Goal: Task Accomplishment & Management: Complete application form

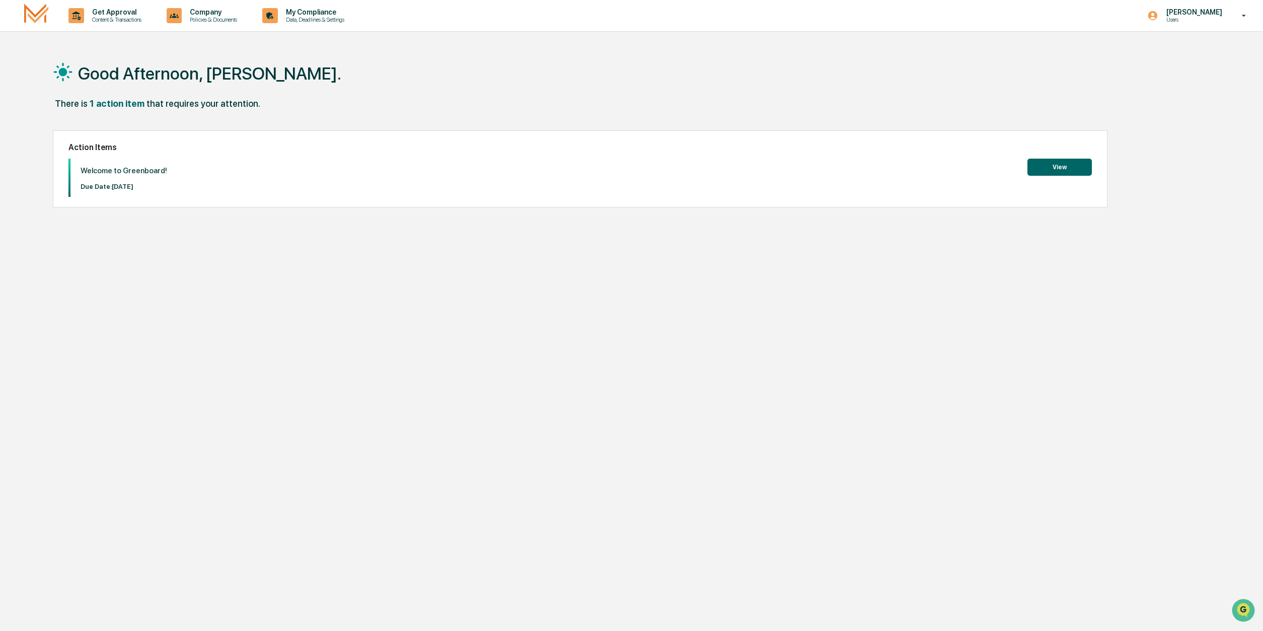
click at [120, 105] on div "1 action item" at bounding box center [117, 103] width 55 height 11
click at [132, 185] on p "Due Date: [DATE]" at bounding box center [124, 187] width 87 height 8
click at [1049, 167] on button "View" at bounding box center [1060, 167] width 64 height 17
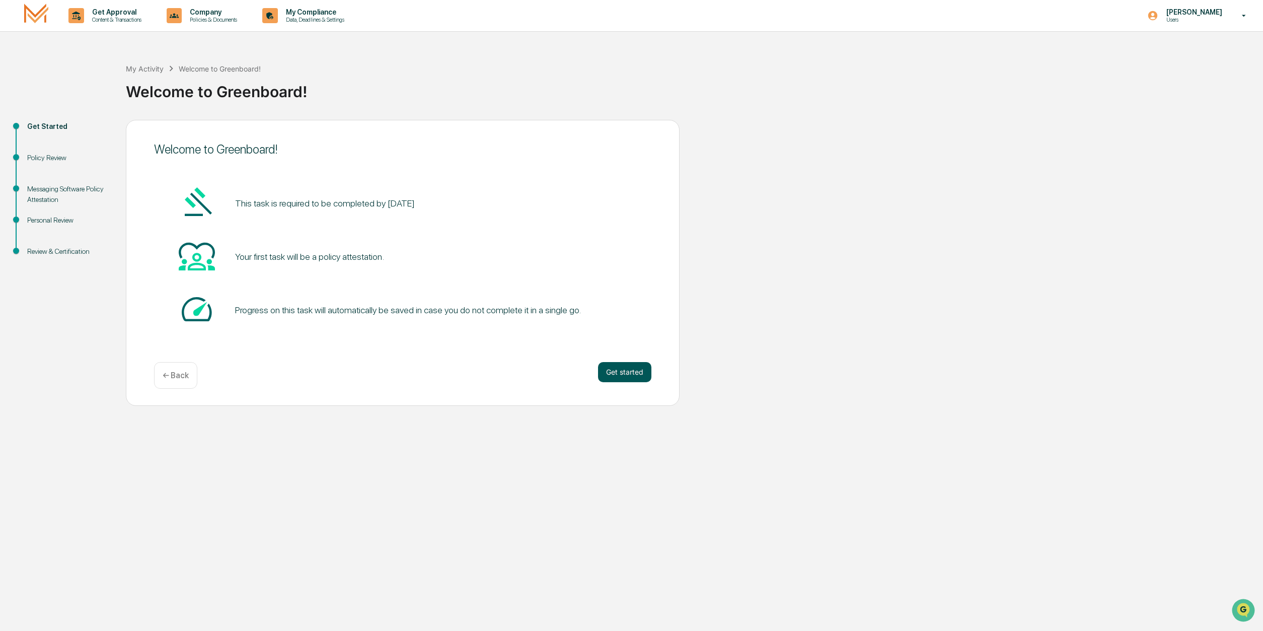
click at [618, 374] on button "Get started" at bounding box center [624, 372] width 53 height 20
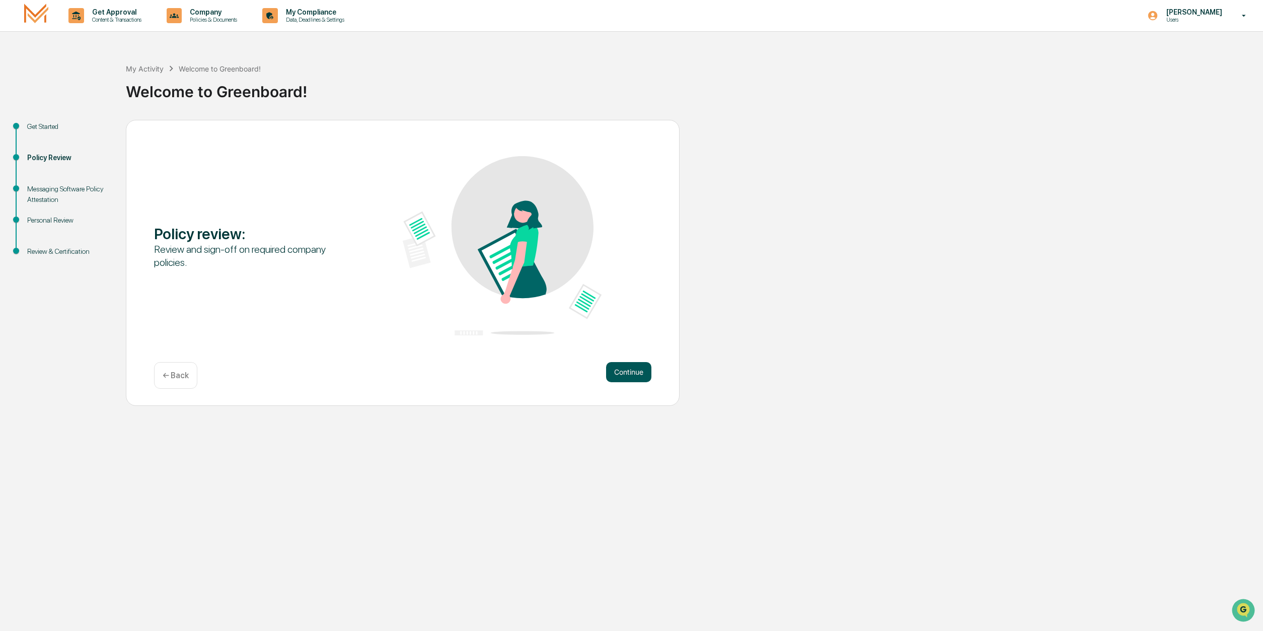
click at [623, 372] on button "Continue" at bounding box center [628, 372] width 45 height 20
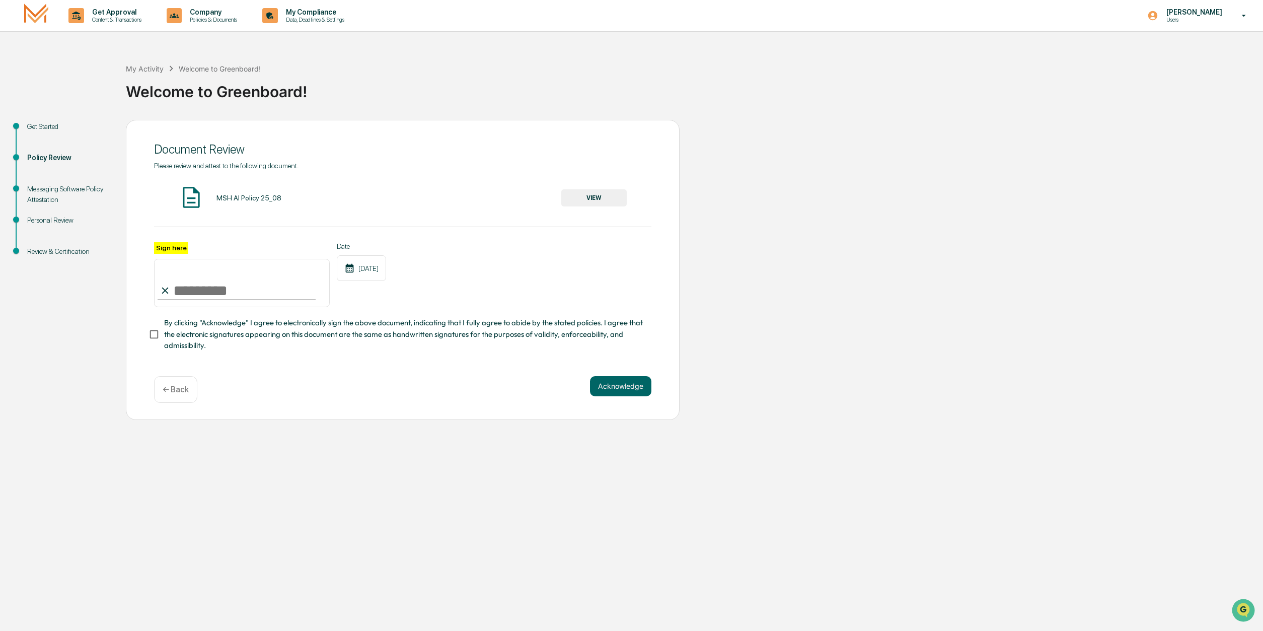
click at [208, 289] on input "Sign here" at bounding box center [242, 283] width 176 height 48
type input "**********"
click at [607, 199] on button "VIEW" at bounding box center [593, 197] width 65 height 17
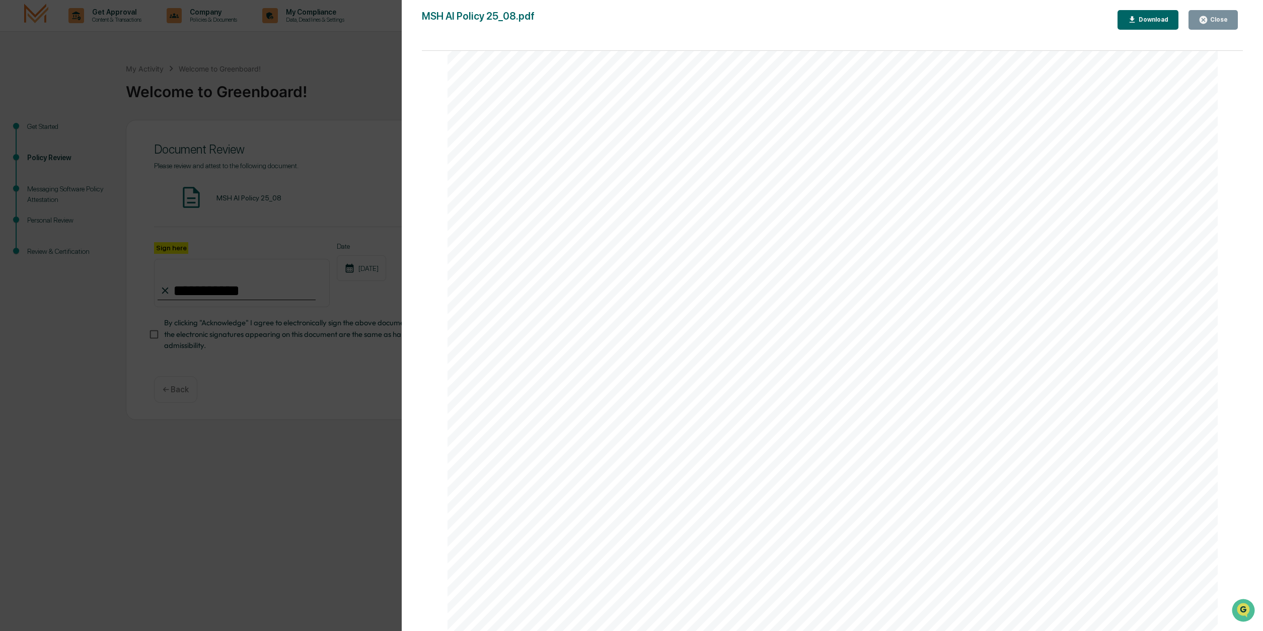
scroll to position [2493, 0]
click at [1144, 22] on div "Download" at bounding box center [1153, 19] width 32 height 7
click at [248, 410] on div "Version History 08/21/2025, 02:14 PM Ashley Craddock MSH AI Policy 25_08.pdf Cl…" at bounding box center [631, 315] width 1263 height 631
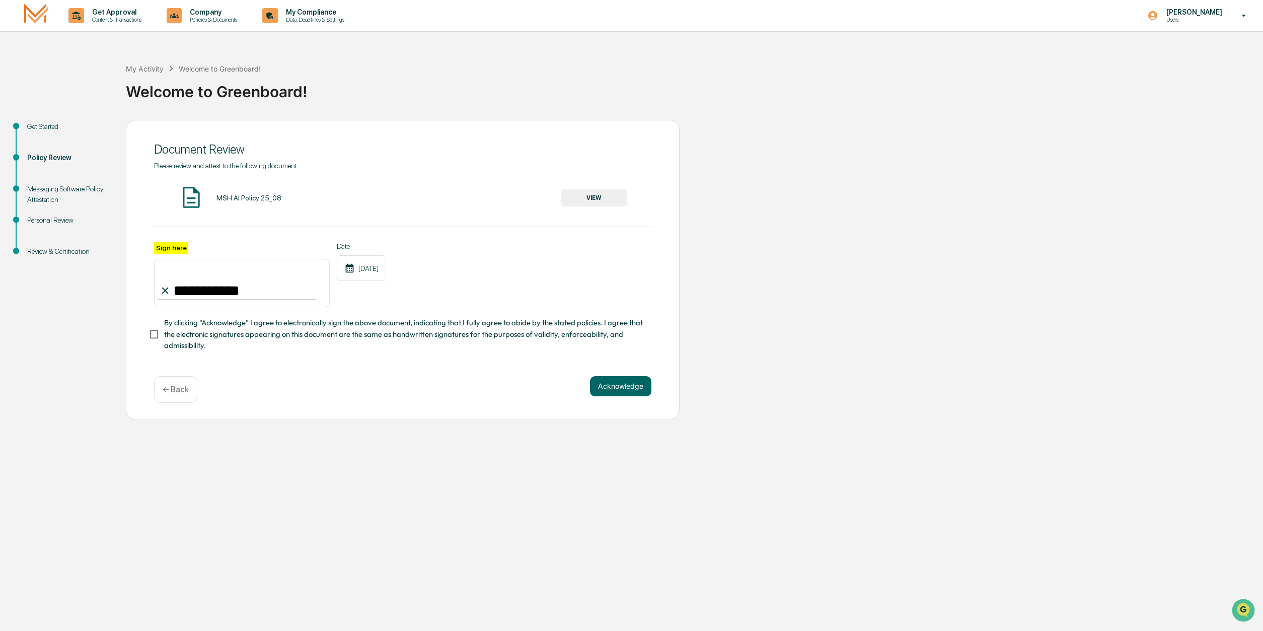
click at [607, 391] on button "Acknowledge" at bounding box center [620, 386] width 61 height 20
click at [610, 403] on button "Acknowledge" at bounding box center [620, 398] width 61 height 20
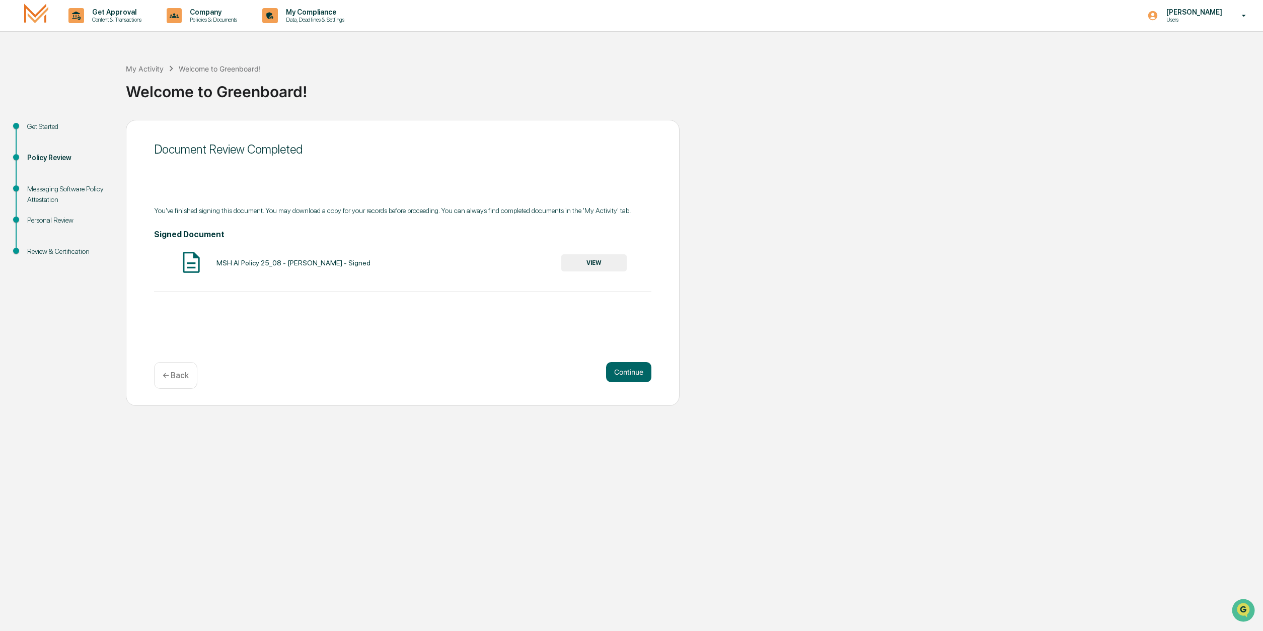
click at [589, 265] on button "VIEW" at bounding box center [593, 262] width 65 height 17
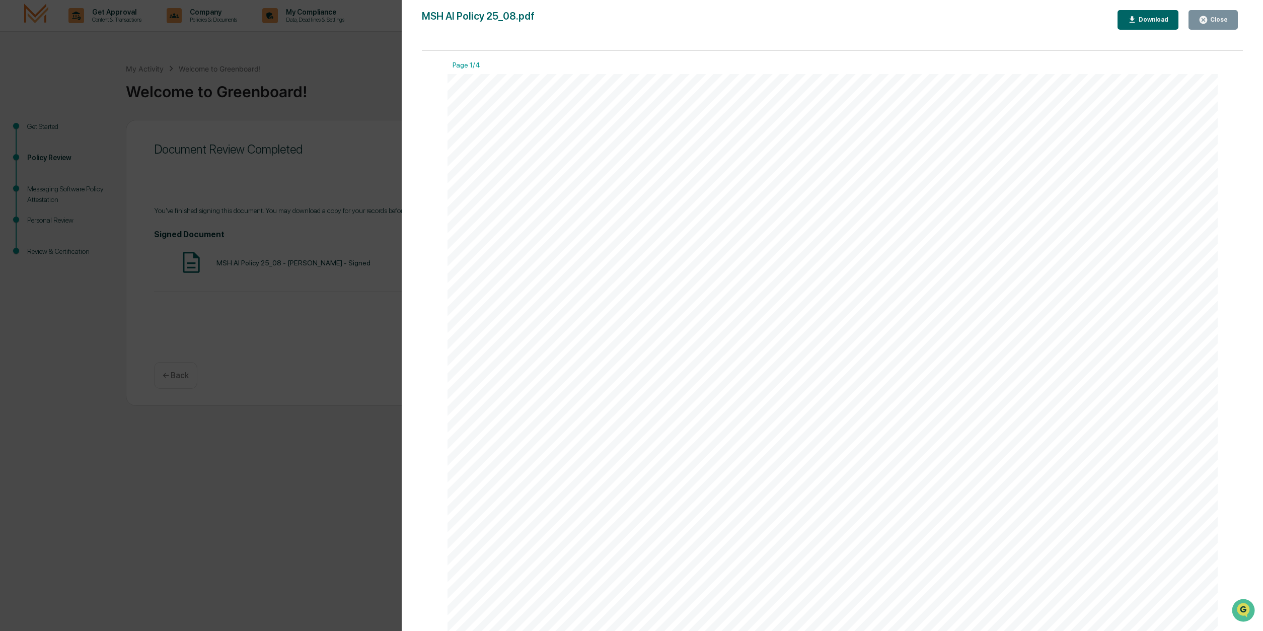
click at [321, 334] on div "Version History 09/17/2025, 05:16 PM Eugene Long MSH AI Policy 25_08.pdf Close …" at bounding box center [631, 315] width 1263 height 631
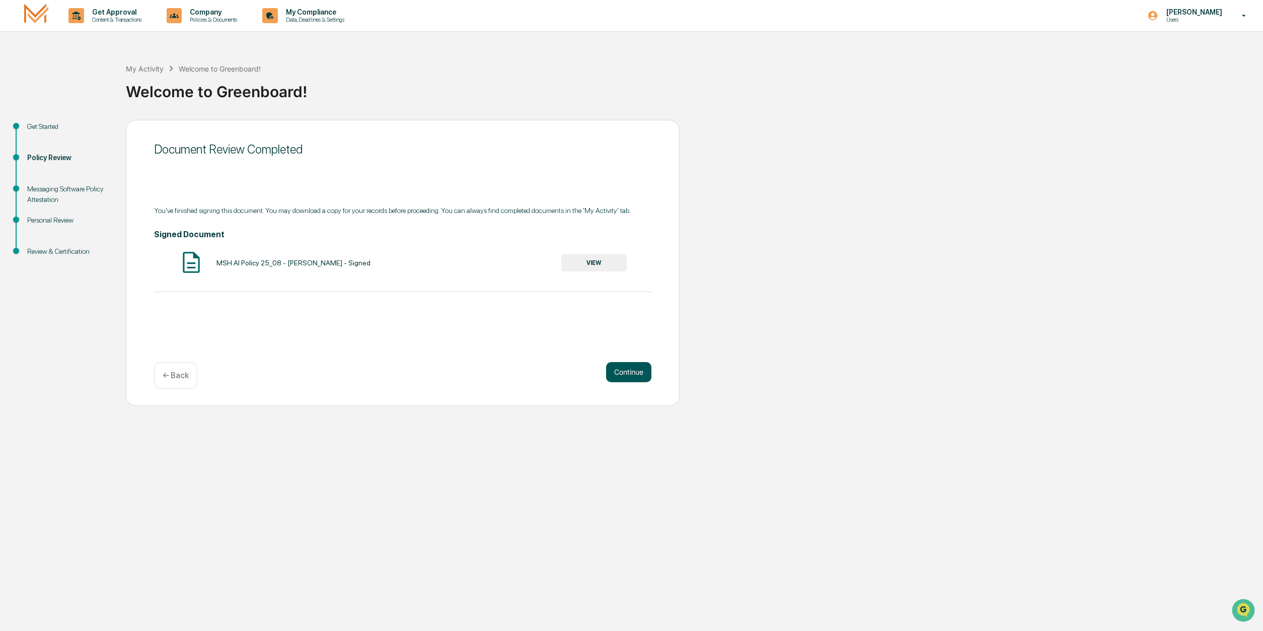
click at [640, 365] on button "Continue" at bounding box center [628, 372] width 45 height 20
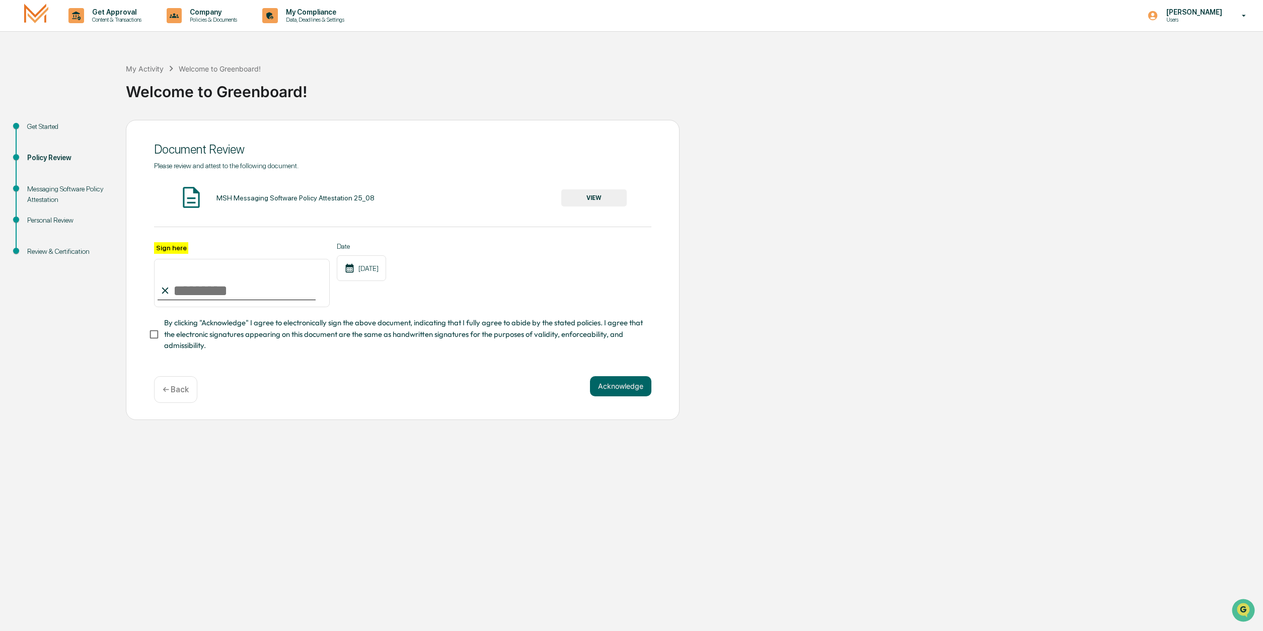
click at [604, 198] on button "VIEW" at bounding box center [593, 197] width 65 height 17
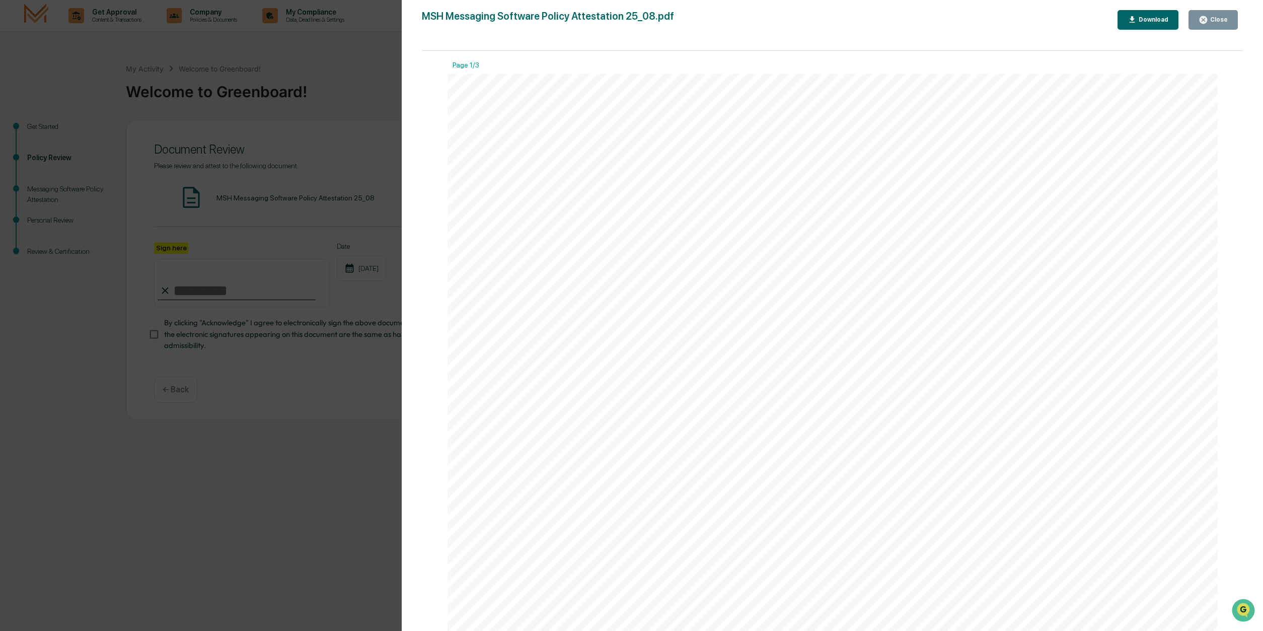
click at [1163, 19] on div "Download" at bounding box center [1153, 19] width 32 height 7
click at [321, 399] on div "Version History 08/21/2025, 02:15 PM Ashley Craddock MSH Messaging Software Pol…" at bounding box center [631, 315] width 1263 height 631
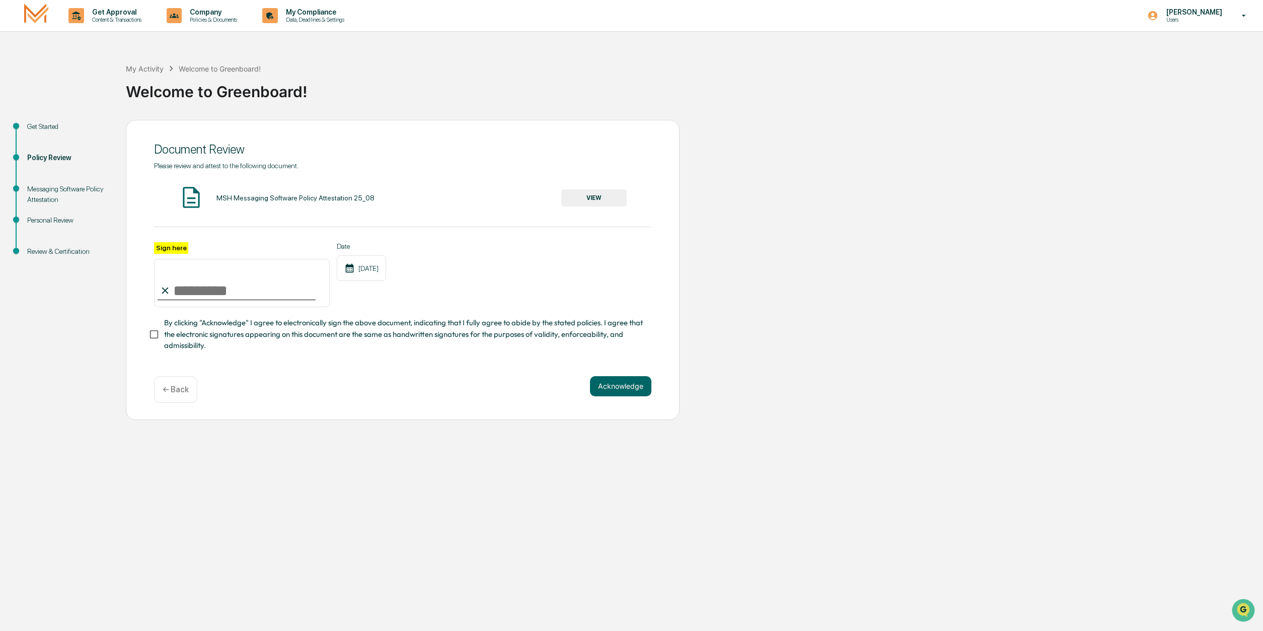
click at [233, 288] on input "Sign here" at bounding box center [242, 283] width 176 height 48
type input "**********"
click at [635, 393] on button "Acknowledge" at bounding box center [620, 386] width 61 height 20
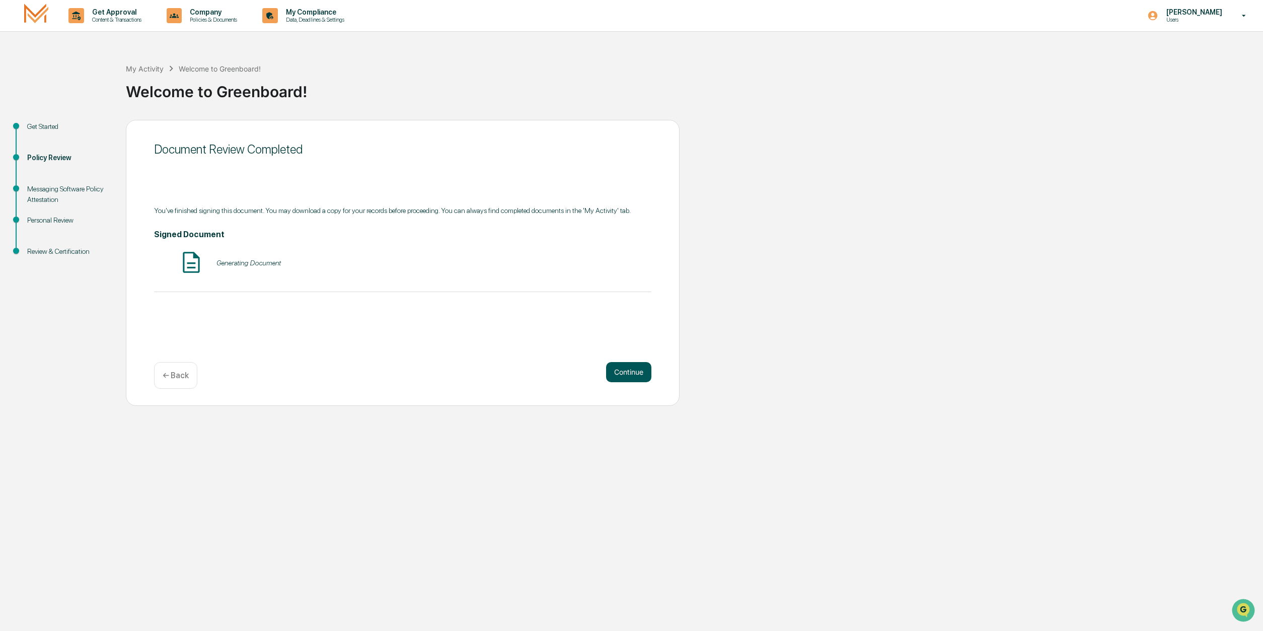
click at [633, 371] on button "Continue" at bounding box center [628, 372] width 45 height 20
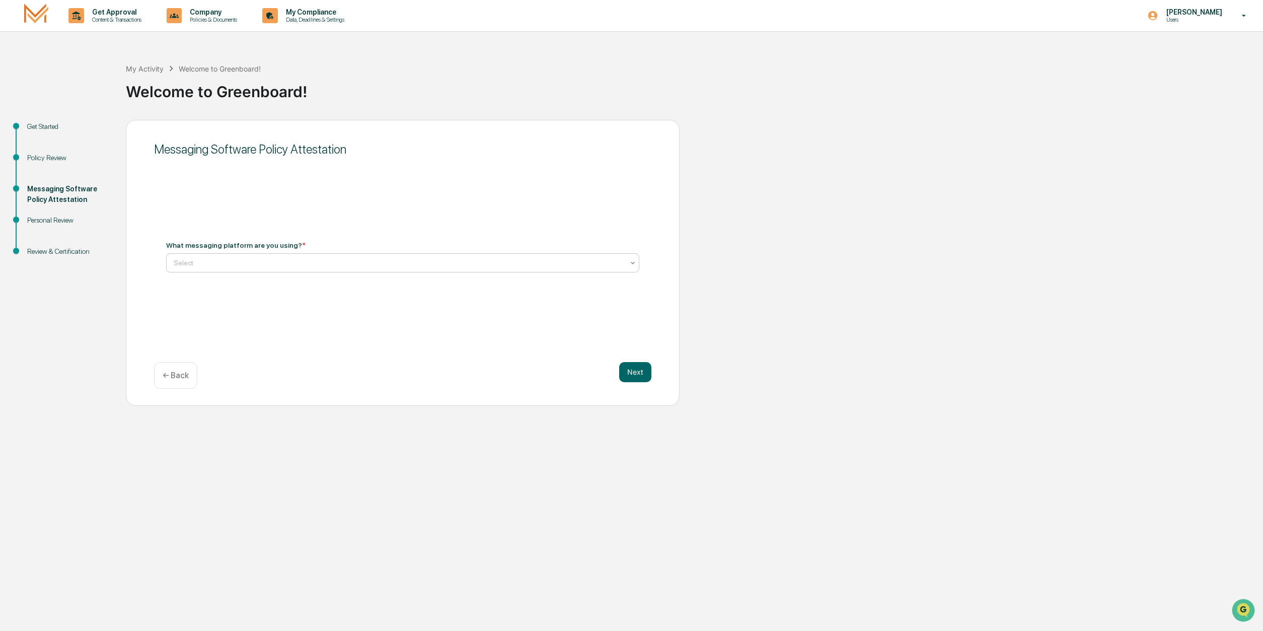
click at [271, 265] on div at bounding box center [399, 263] width 450 height 10
click at [267, 291] on div "I will be using WhatsApp for client messaging" at bounding box center [403, 287] width 472 height 20
click at [633, 378] on button "Next" at bounding box center [635, 372] width 32 height 20
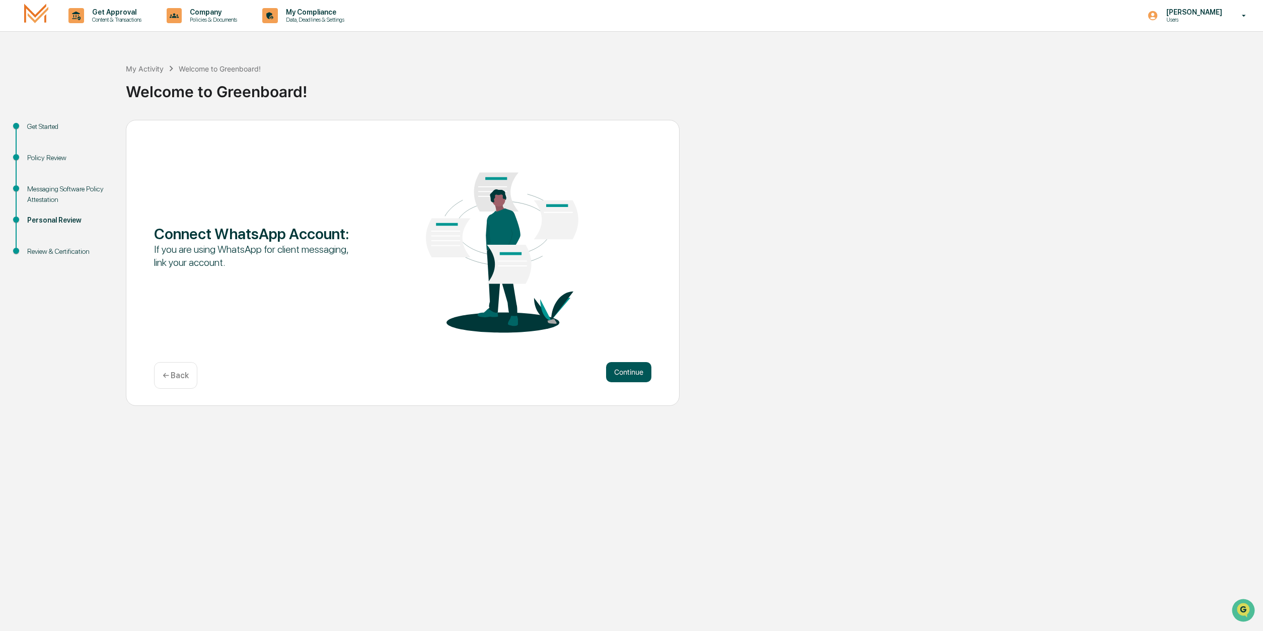
click at [625, 376] on button "Continue" at bounding box center [628, 372] width 45 height 20
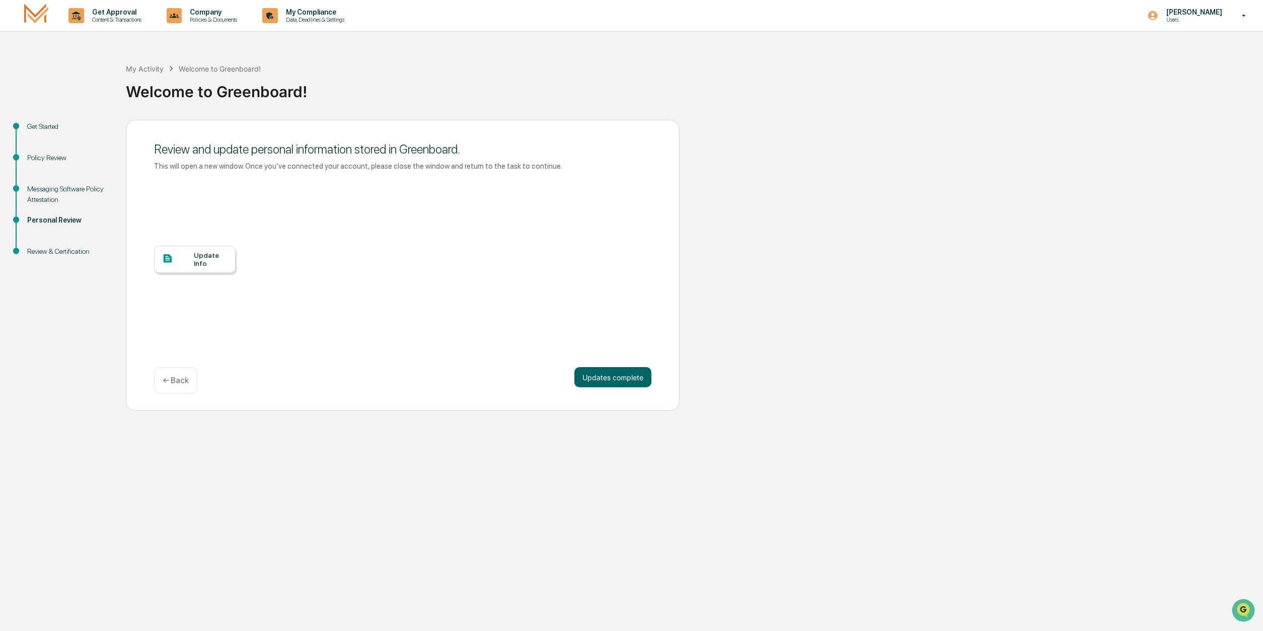
click at [207, 258] on div "Update Info" at bounding box center [211, 259] width 34 height 16
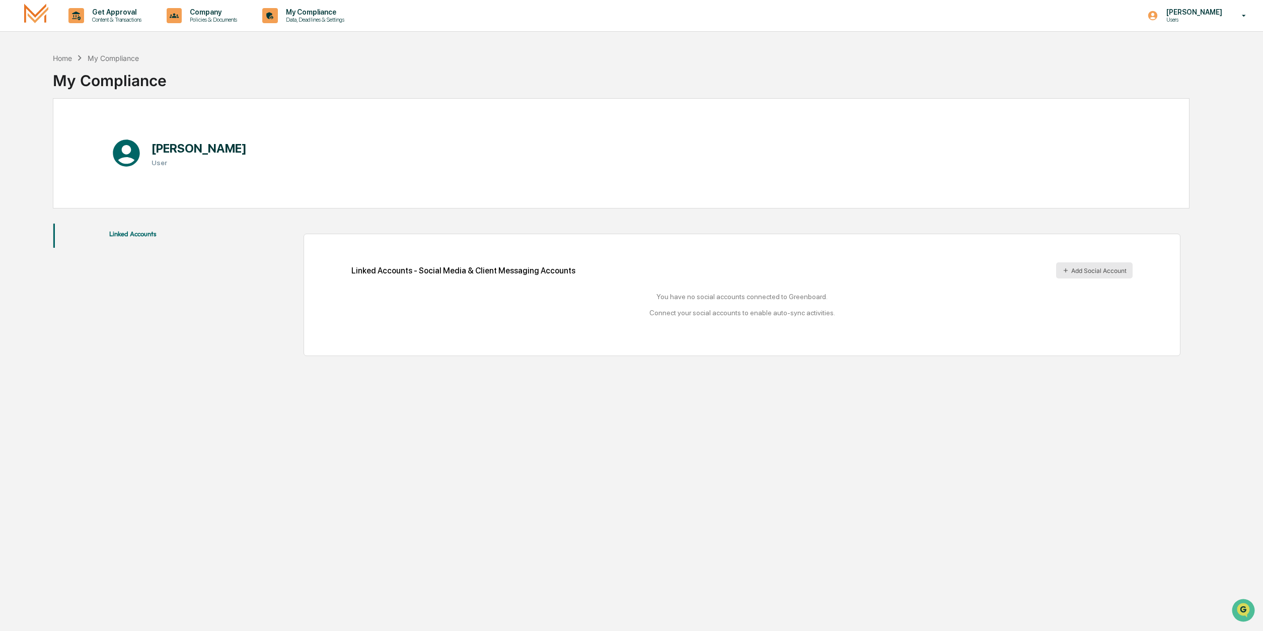
click at [1079, 273] on button "Add Social Account" at bounding box center [1094, 270] width 77 height 16
